Goal: Book appointment/travel/reservation

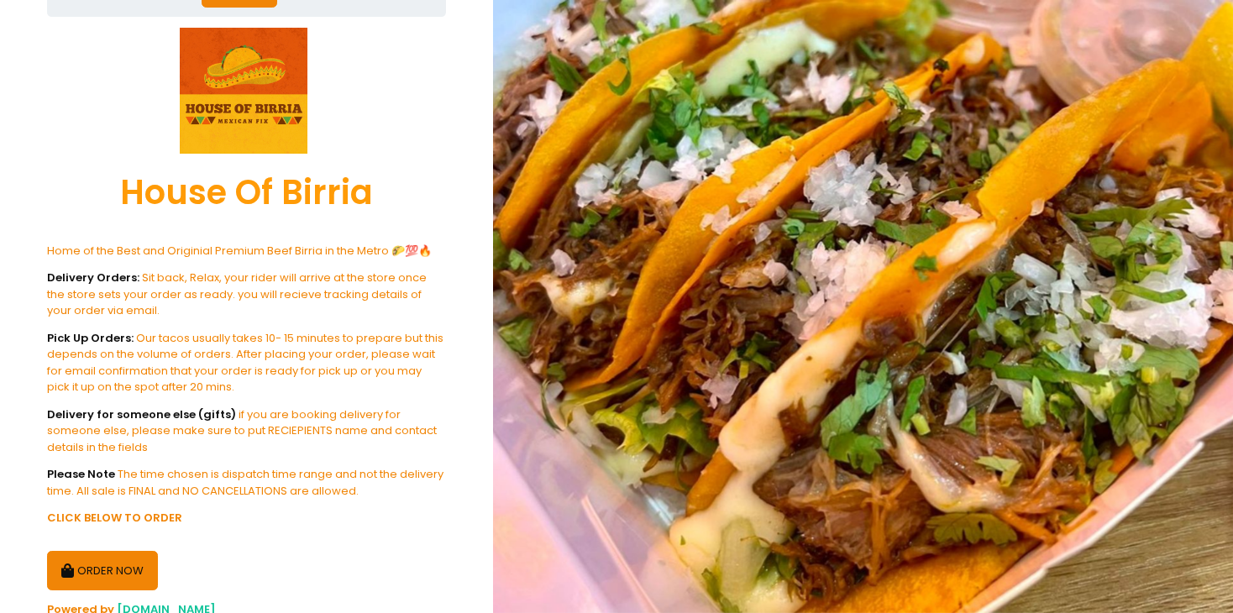
scroll to position [189, 0]
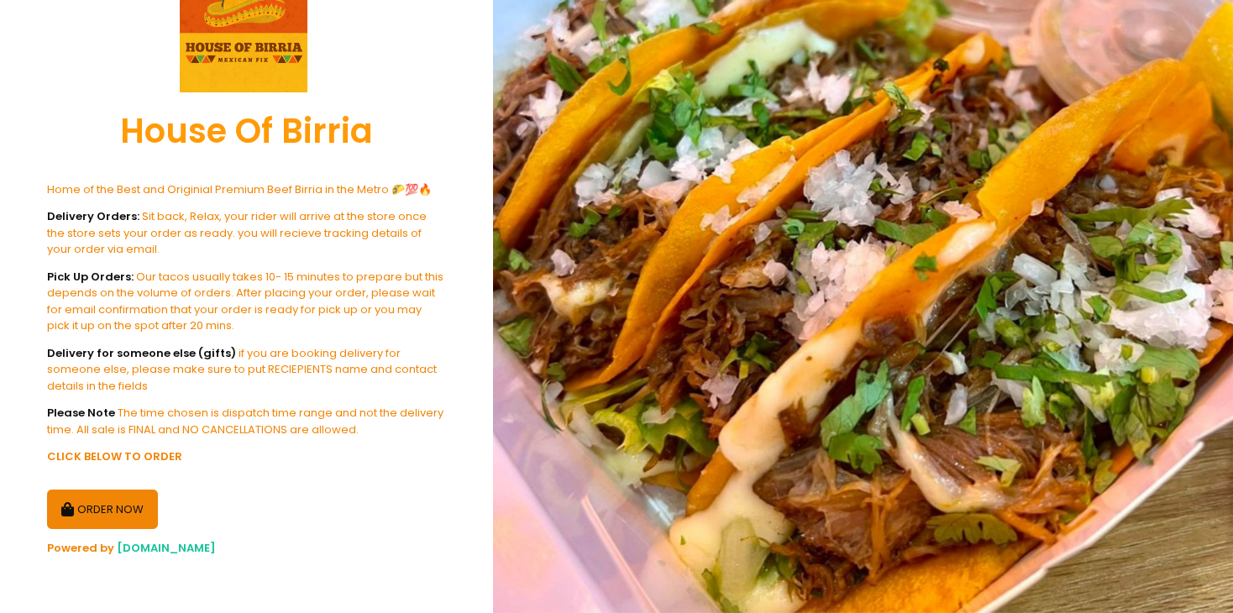
click at [73, 510] on icon "button" at bounding box center [69, 510] width 17 height 14
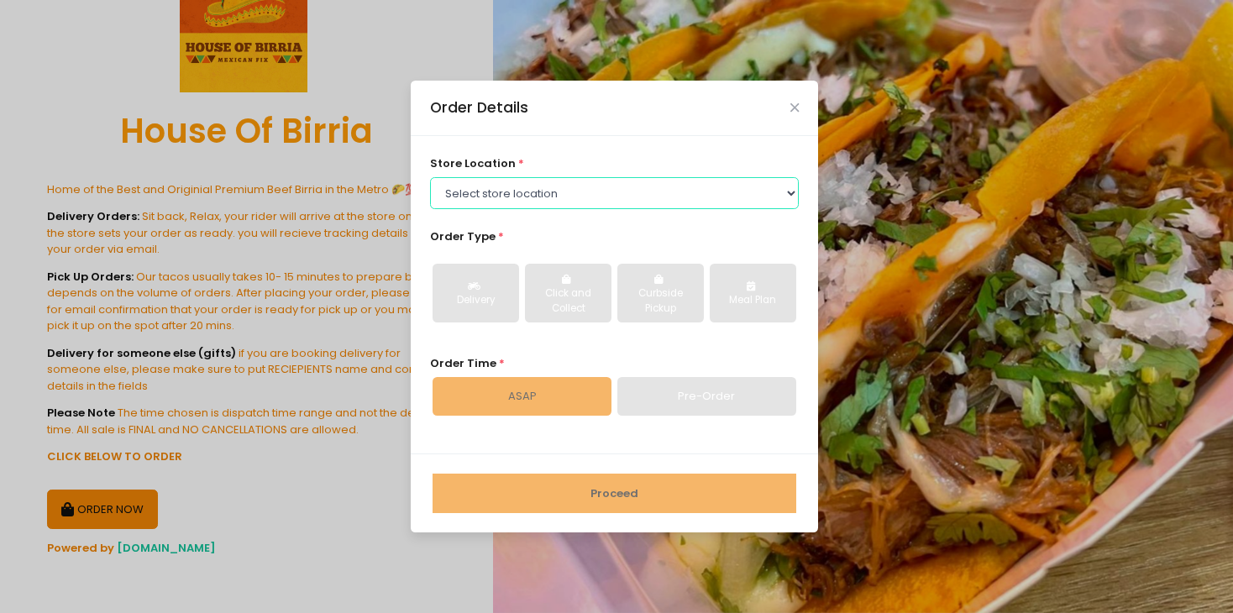
click at [539, 191] on select "Select store location House Of [GEOGRAPHIC_DATA]-[GEOGRAPHIC_DATA]-[GEOGRAPHIC_…" at bounding box center [614, 193] width 369 height 32
select select "65010688d5629932d85d7f9b"
click at [430, 177] on select "Select store location House Of [GEOGRAPHIC_DATA]-[GEOGRAPHIC_DATA]-[GEOGRAPHIC_…" at bounding box center [614, 193] width 369 height 32
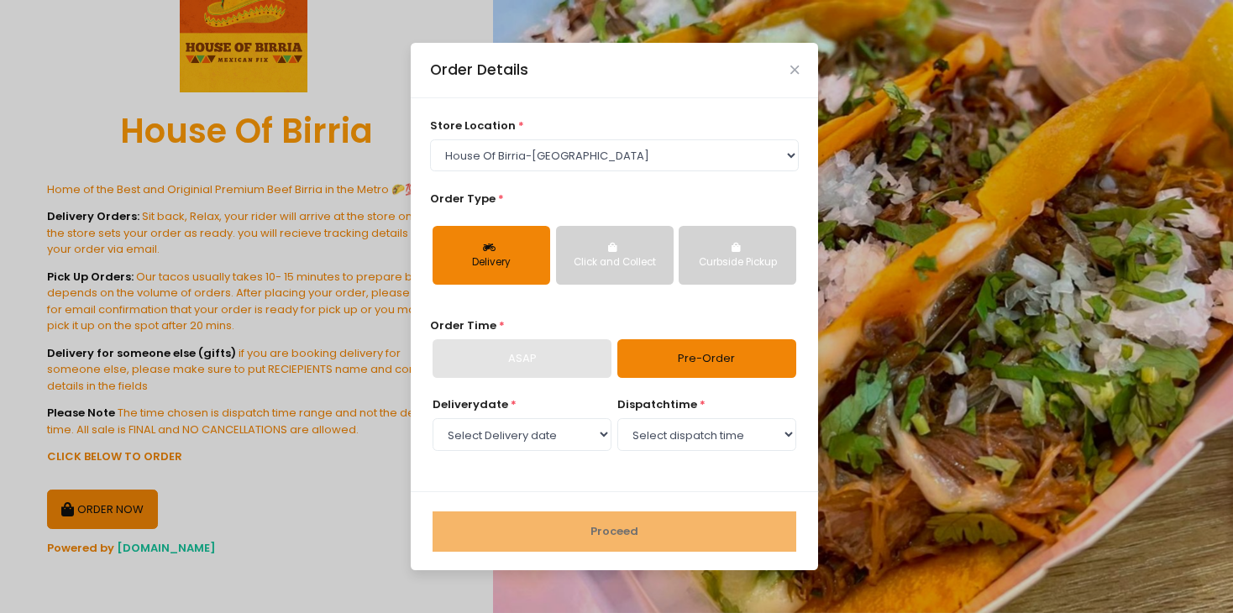
click at [717, 261] on div "Curbside Pickup" at bounding box center [737, 262] width 94 height 15
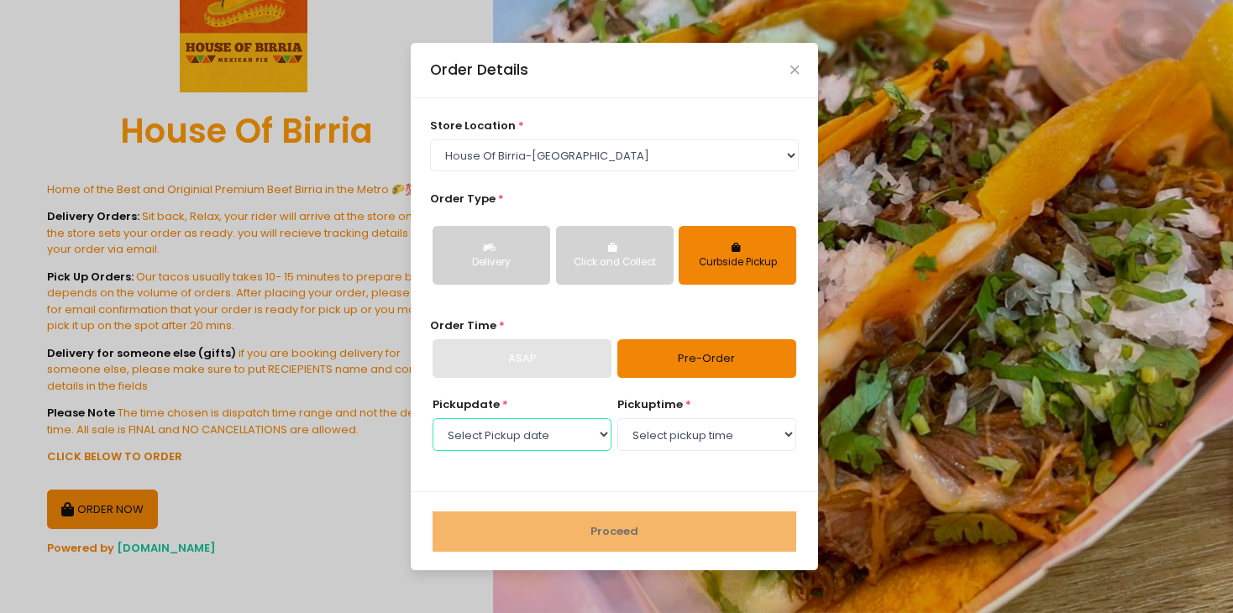
click at [549, 419] on select "Select Pickup date [DATE] [DATE] [DATE] [DATE] [DATE] [DATE] [DATE] [DATE] [DAT…" at bounding box center [521, 434] width 179 height 32
select select "[DATE]"
click at [432, 418] on select "Select Pickup date [DATE] [DATE] [DATE] [DATE] [DATE] [DATE] [DATE] [DATE] [DAT…" at bounding box center [521, 434] width 179 height 32
click at [647, 432] on select "Select pickup time 10:00 AM - 10:30 AM 10:30 AM - 11:00 AM 11:00 AM - 11:30 AM …" at bounding box center [706, 434] width 179 height 32
select select "17:30"
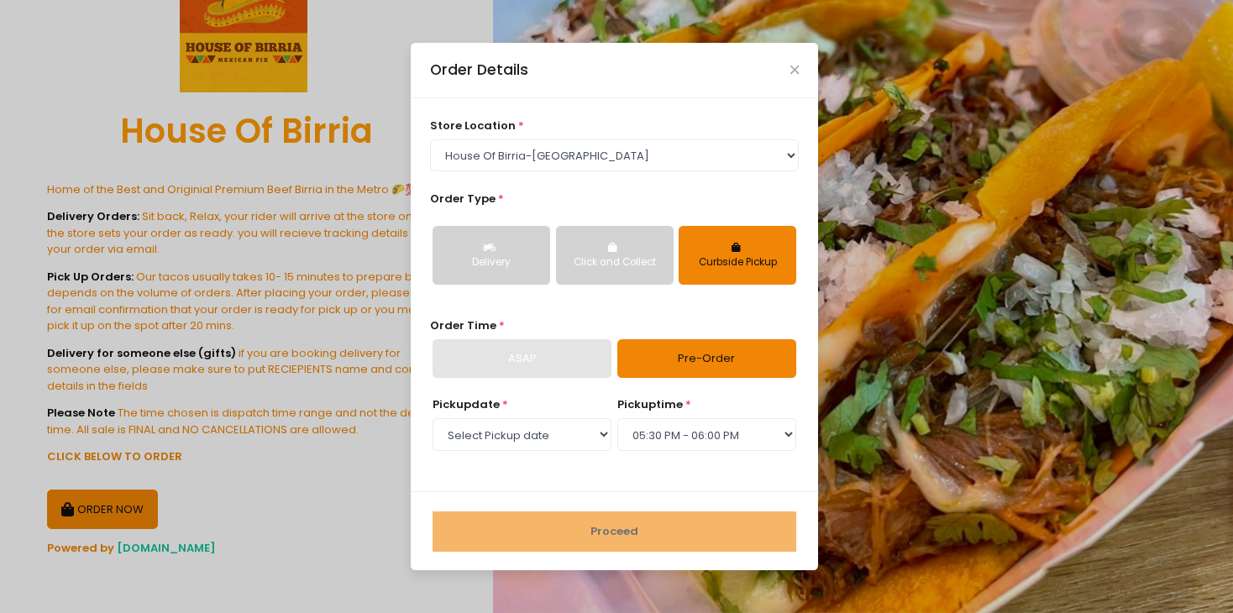
click at [617, 418] on select "Select pickup time 10:00 AM - 10:30 AM 10:30 AM - 11:00 AM 11:00 AM - 11:30 AM …" at bounding box center [706, 434] width 179 height 32
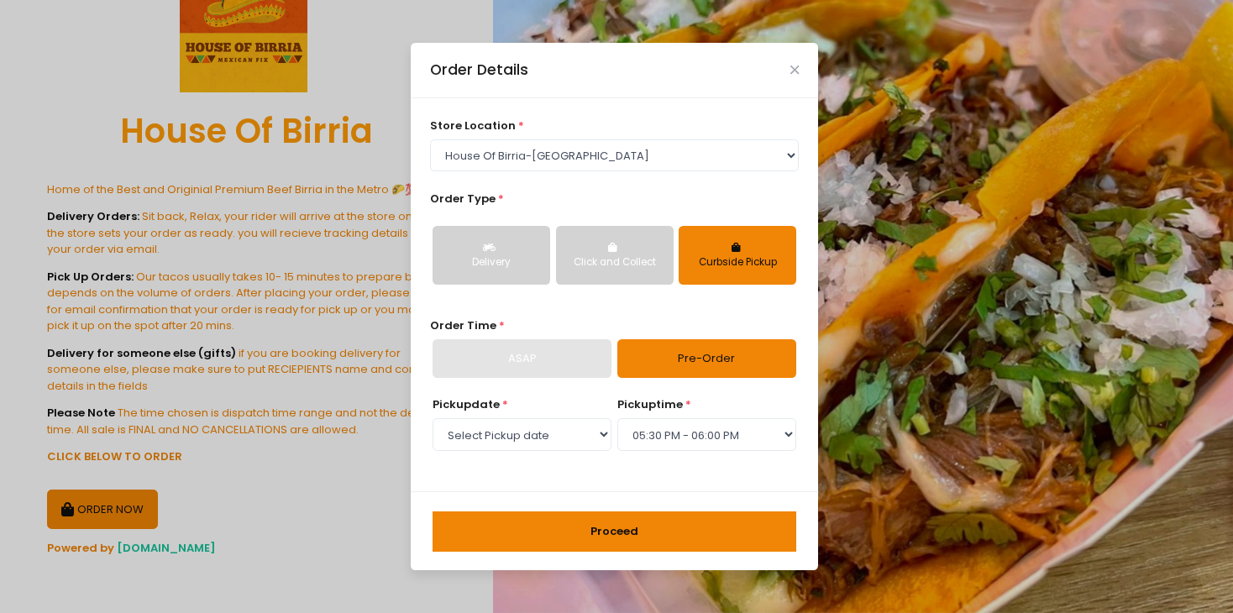
click at [605, 521] on button "Proceed" at bounding box center [614, 531] width 364 height 40
